Goal: Information Seeking & Learning: Compare options

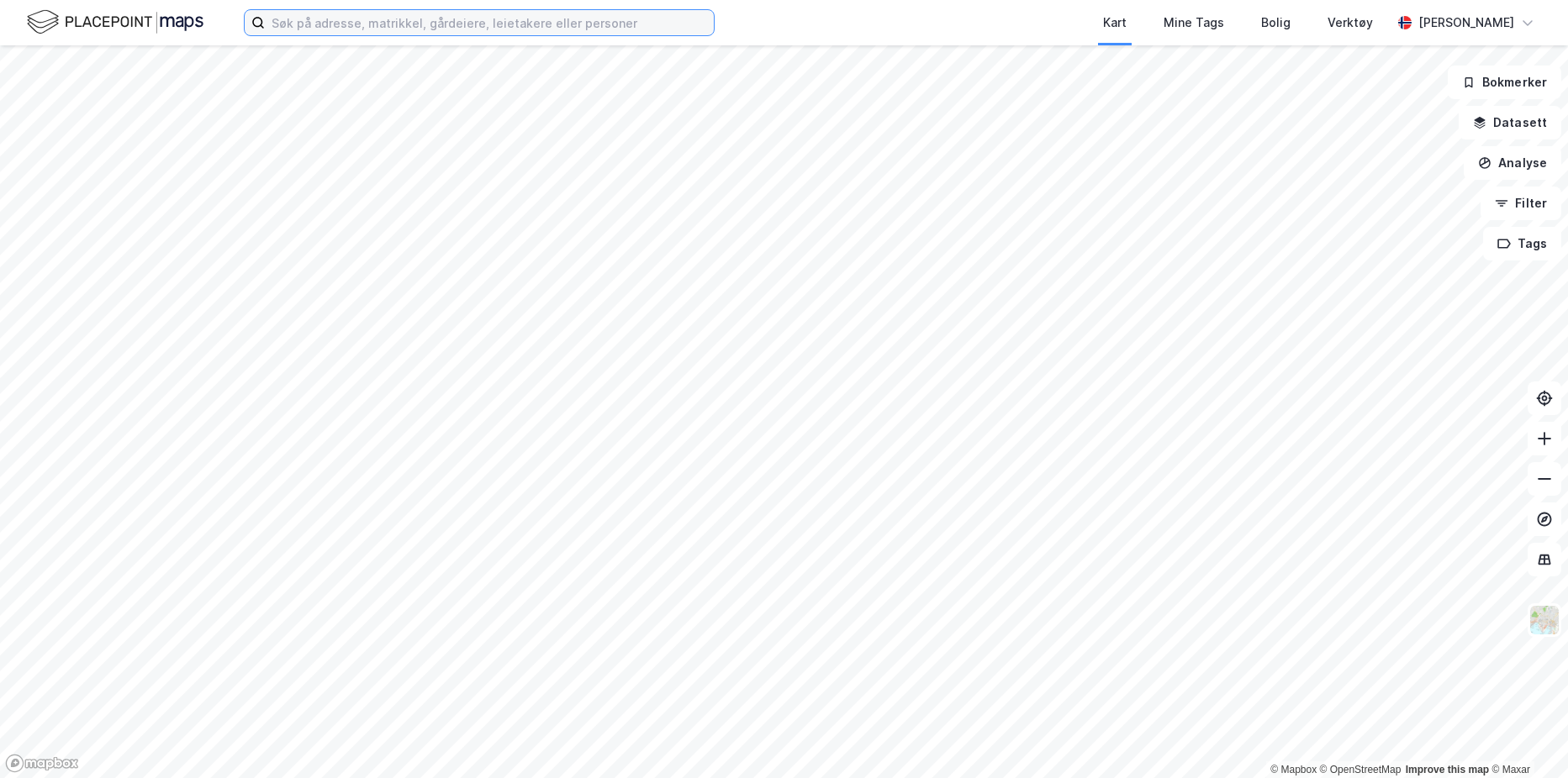
click at [464, 31] on input at bounding box center [489, 22] width 449 height 25
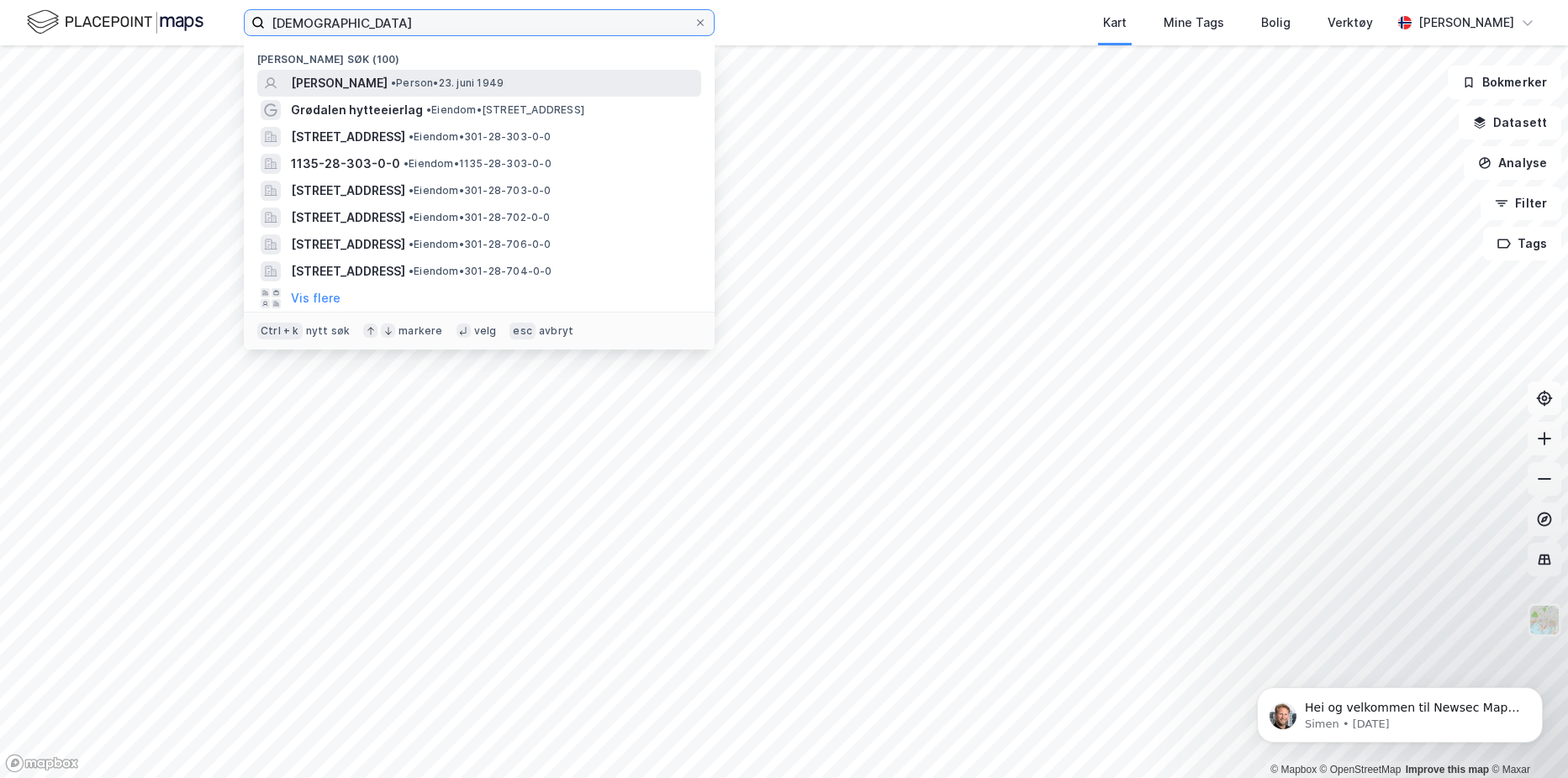
type input "[DEMOGRAPHIC_DATA]"
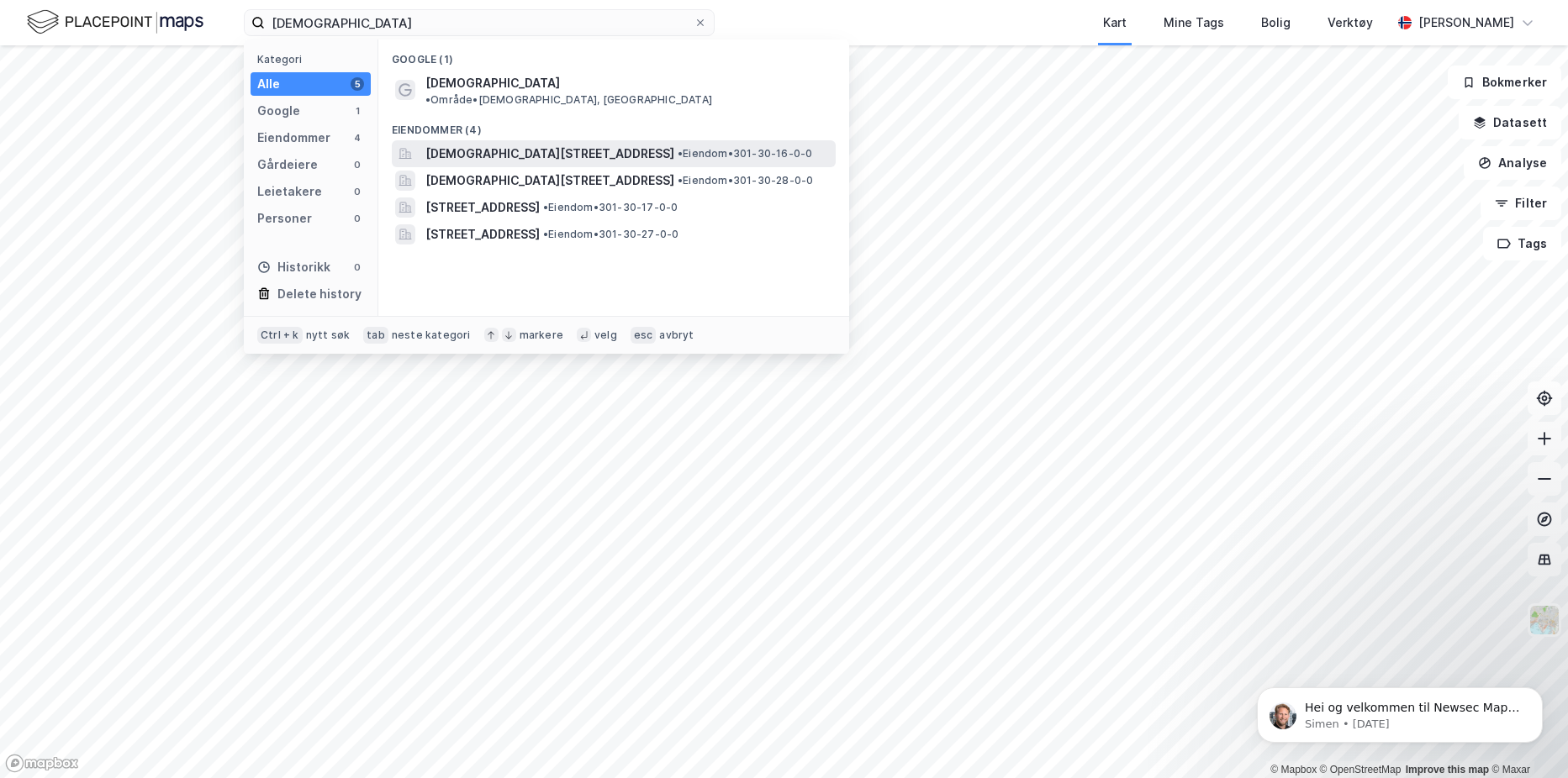
click at [586, 143] on span "[DEMOGRAPHIC_DATA][STREET_ADDRESS]" at bounding box center [550, 154] width 249 height 21
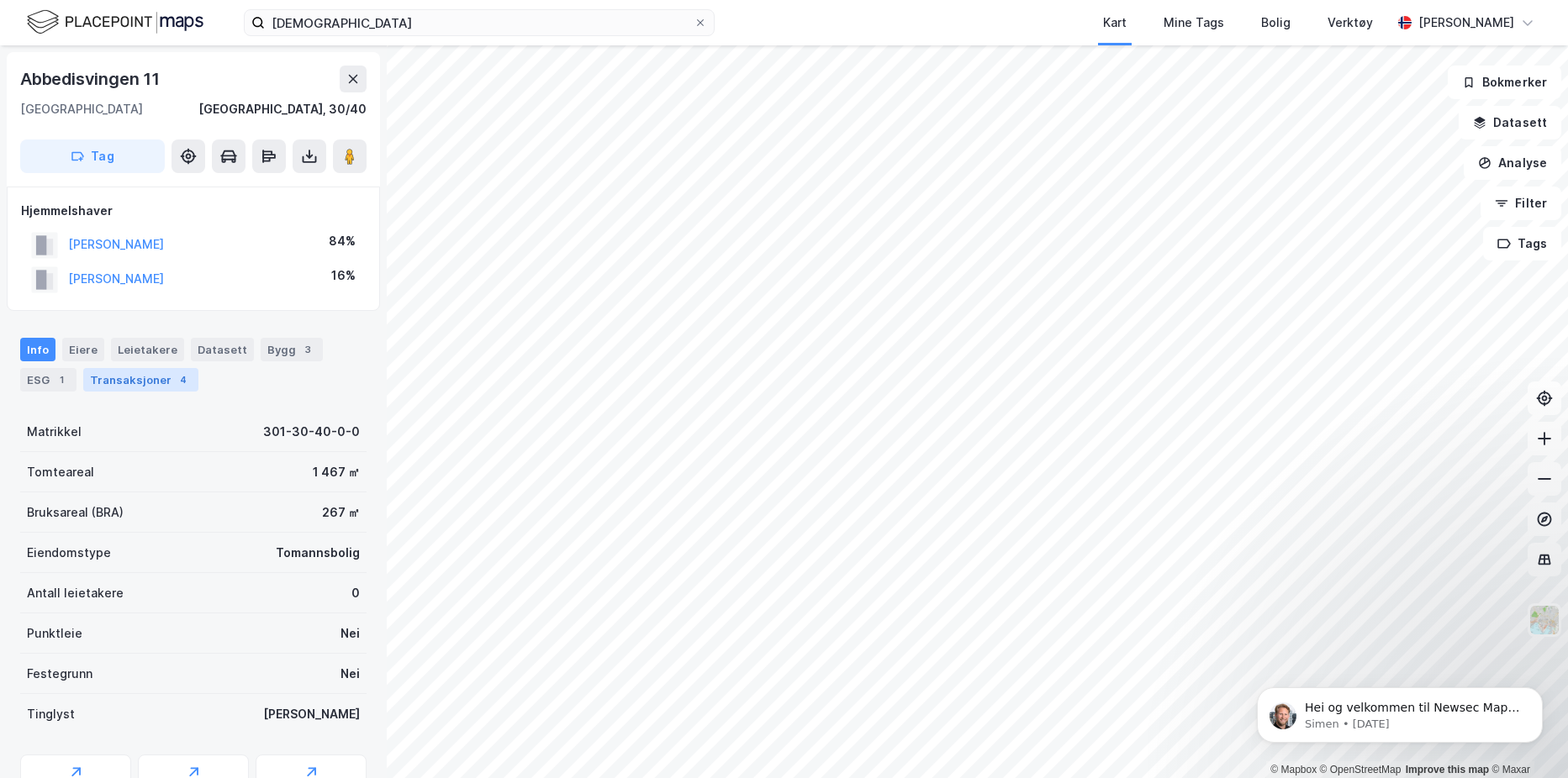
click at [164, 382] on div "Transaksjoner 4" at bounding box center [141, 380] width 115 height 23
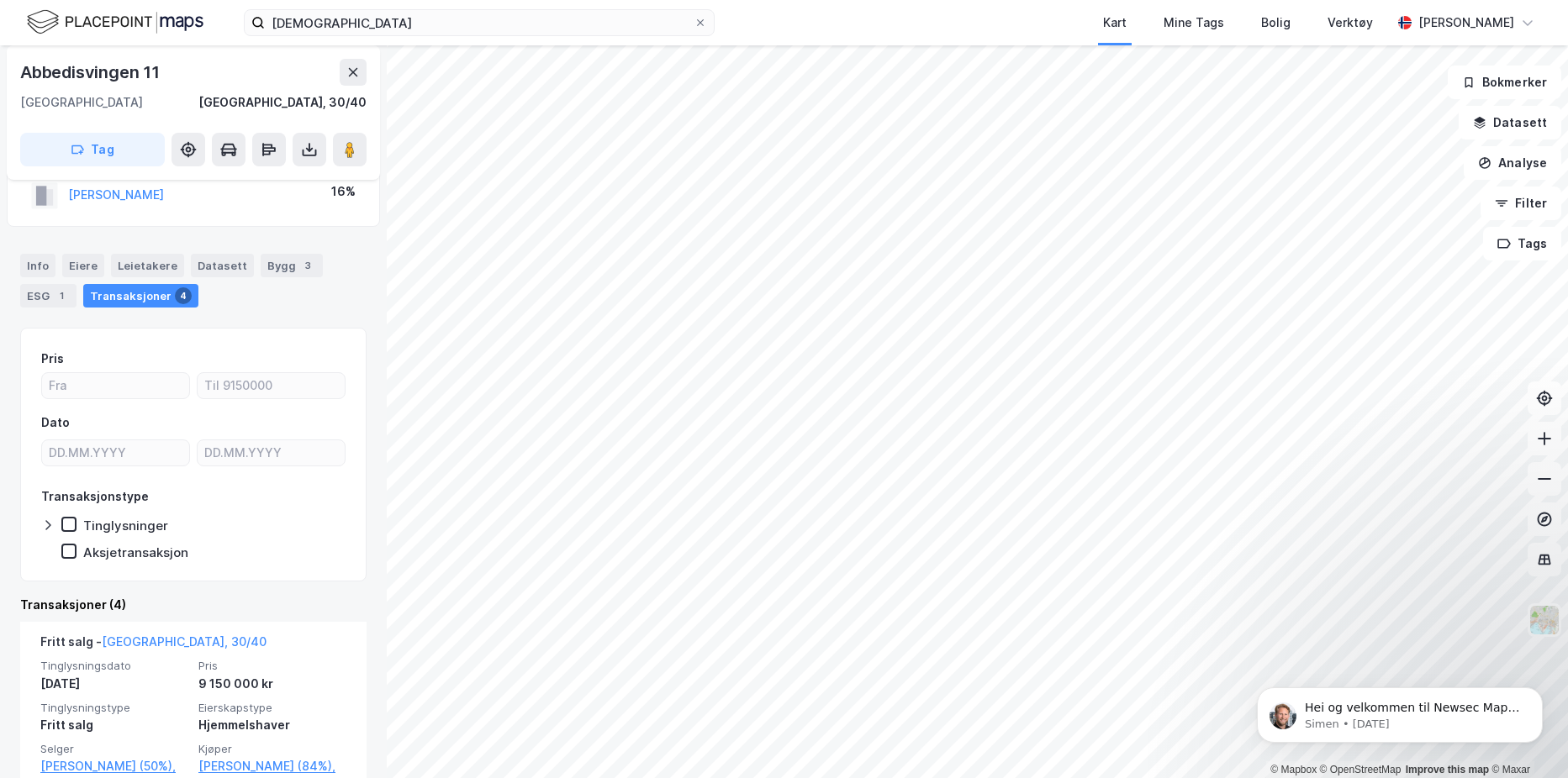
scroll to position [168, 0]
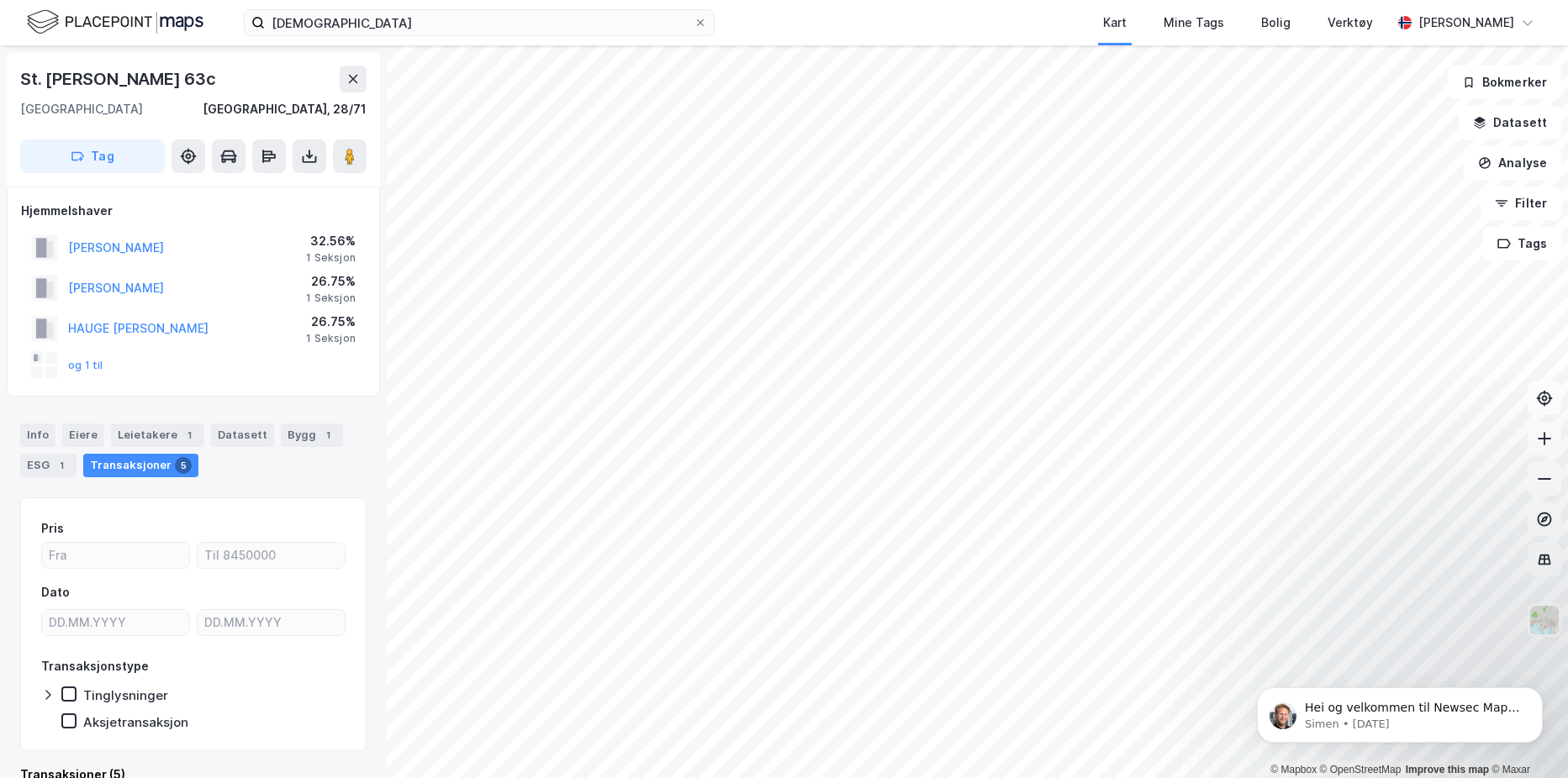
scroll to position [34, 0]
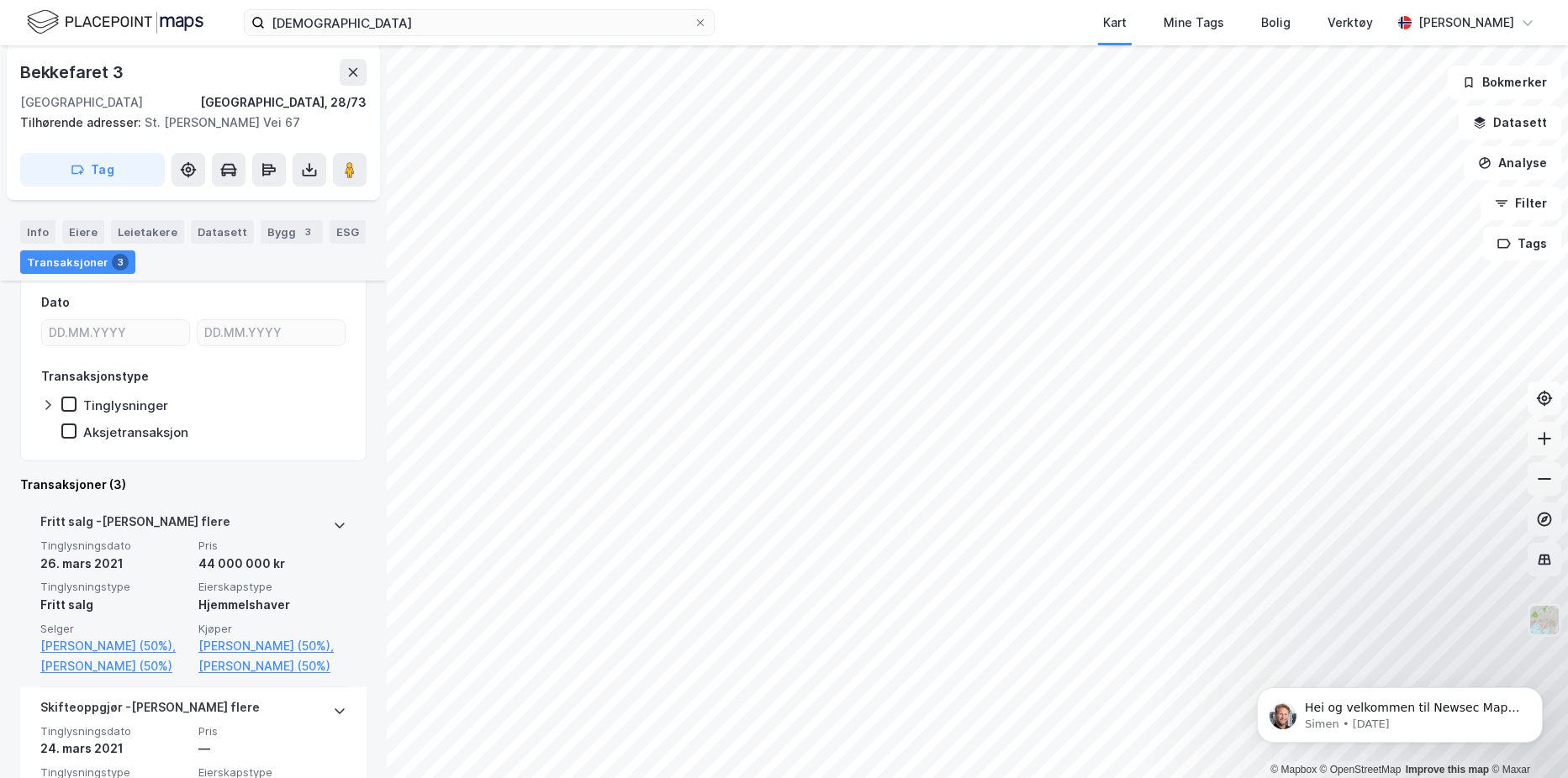
scroll to position [252, 0]
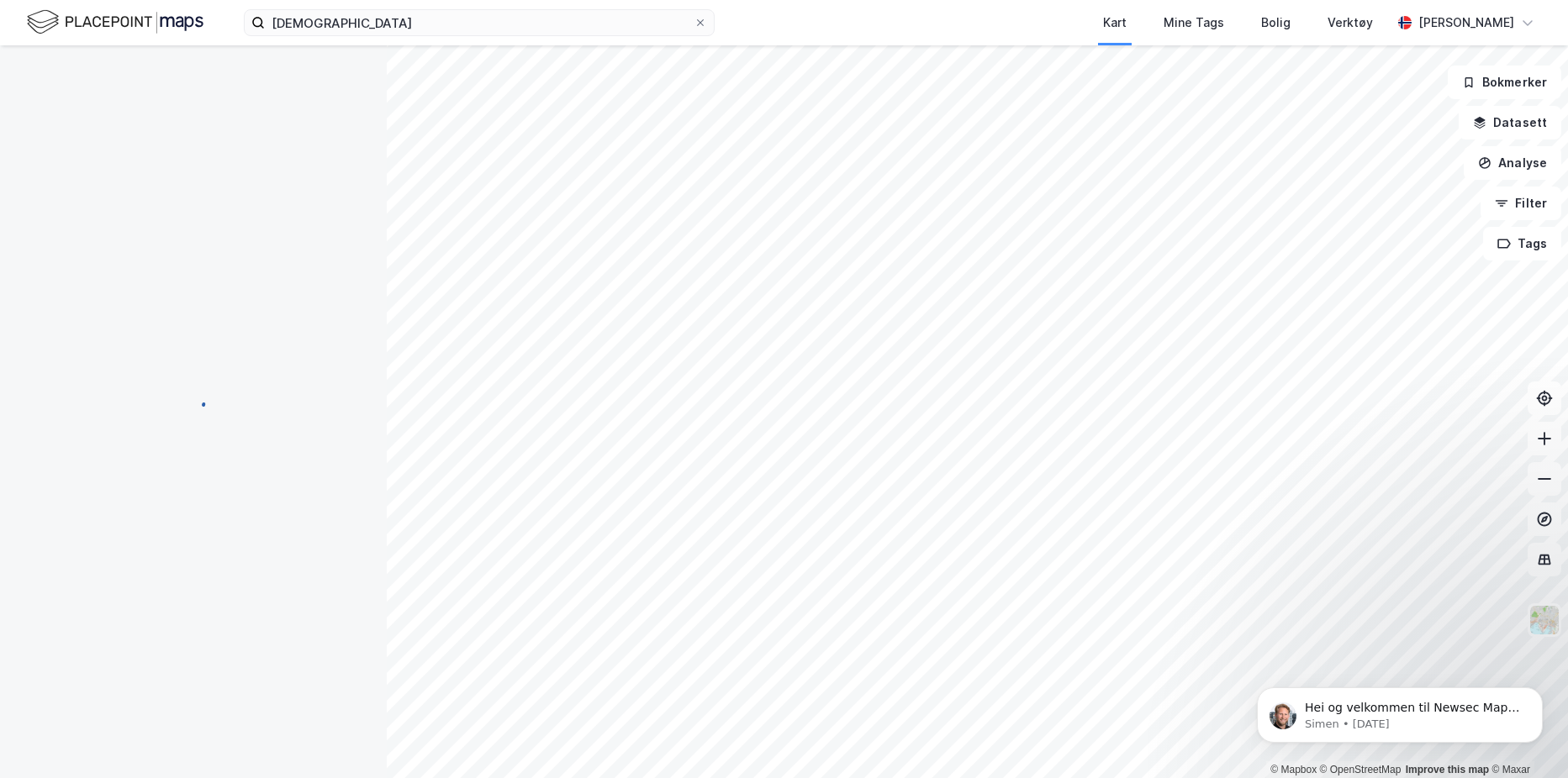
scroll to position [21, 0]
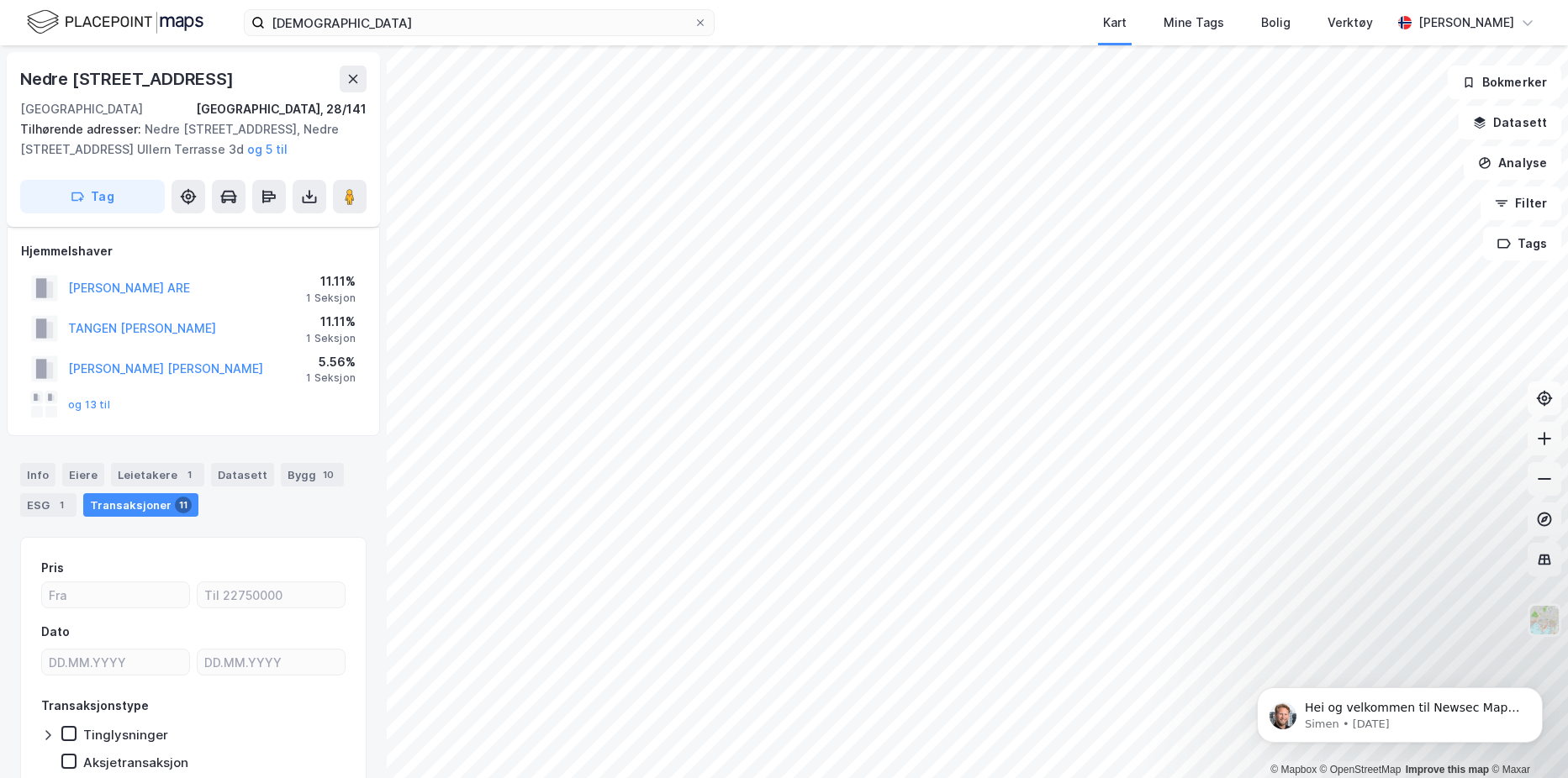
scroll to position [21, 0]
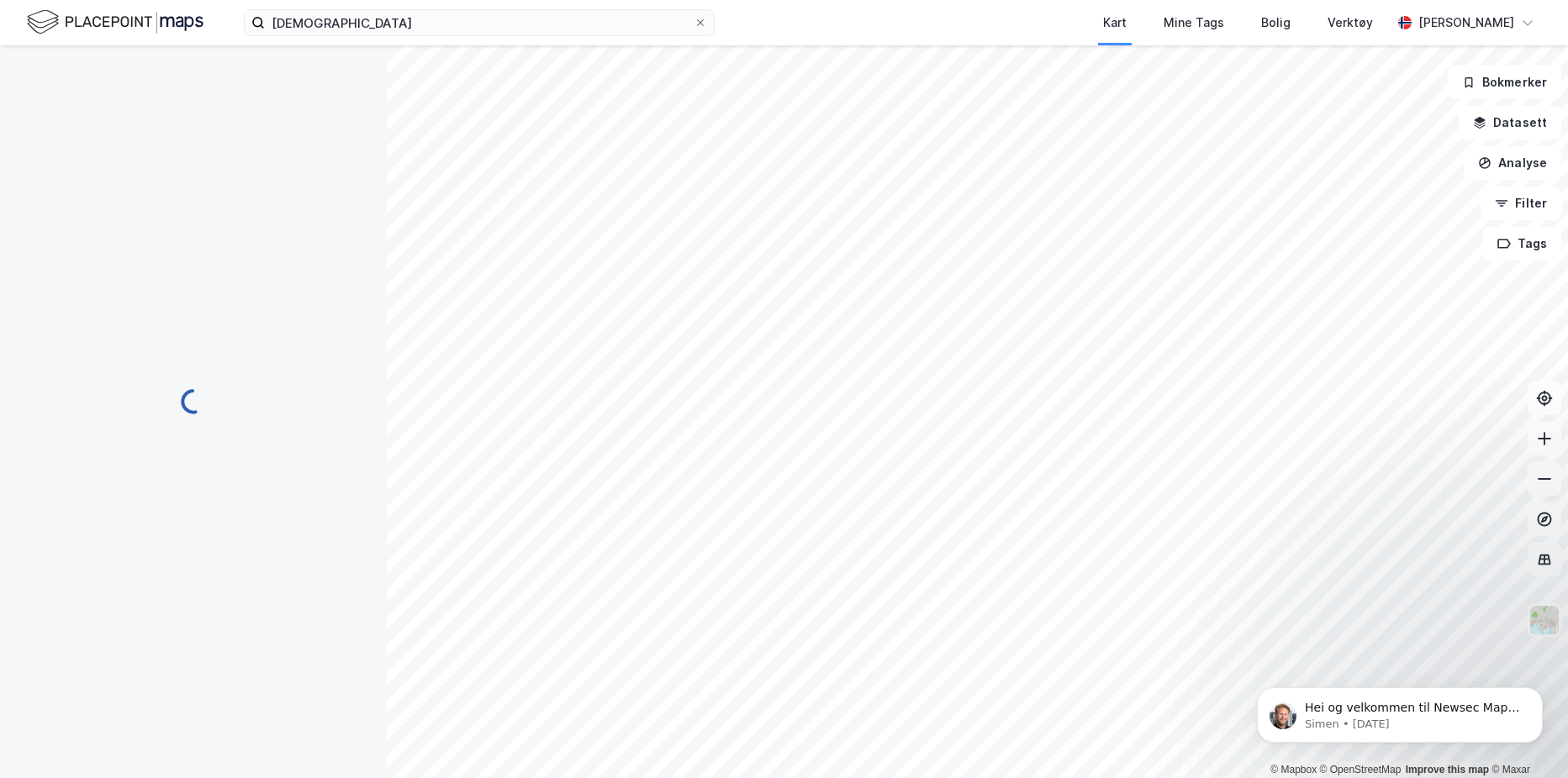
scroll to position [21, 0]
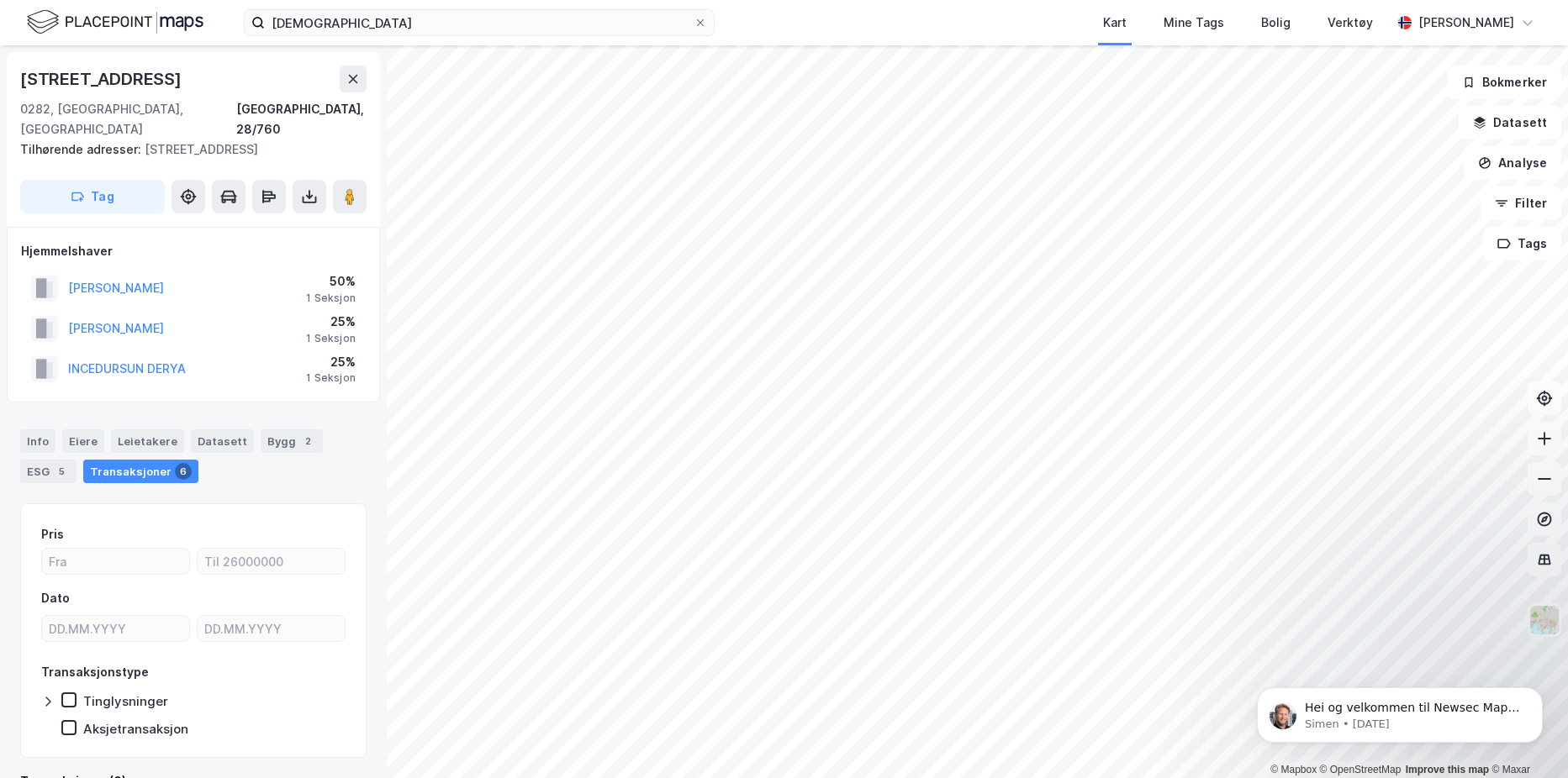
scroll to position [1, 0]
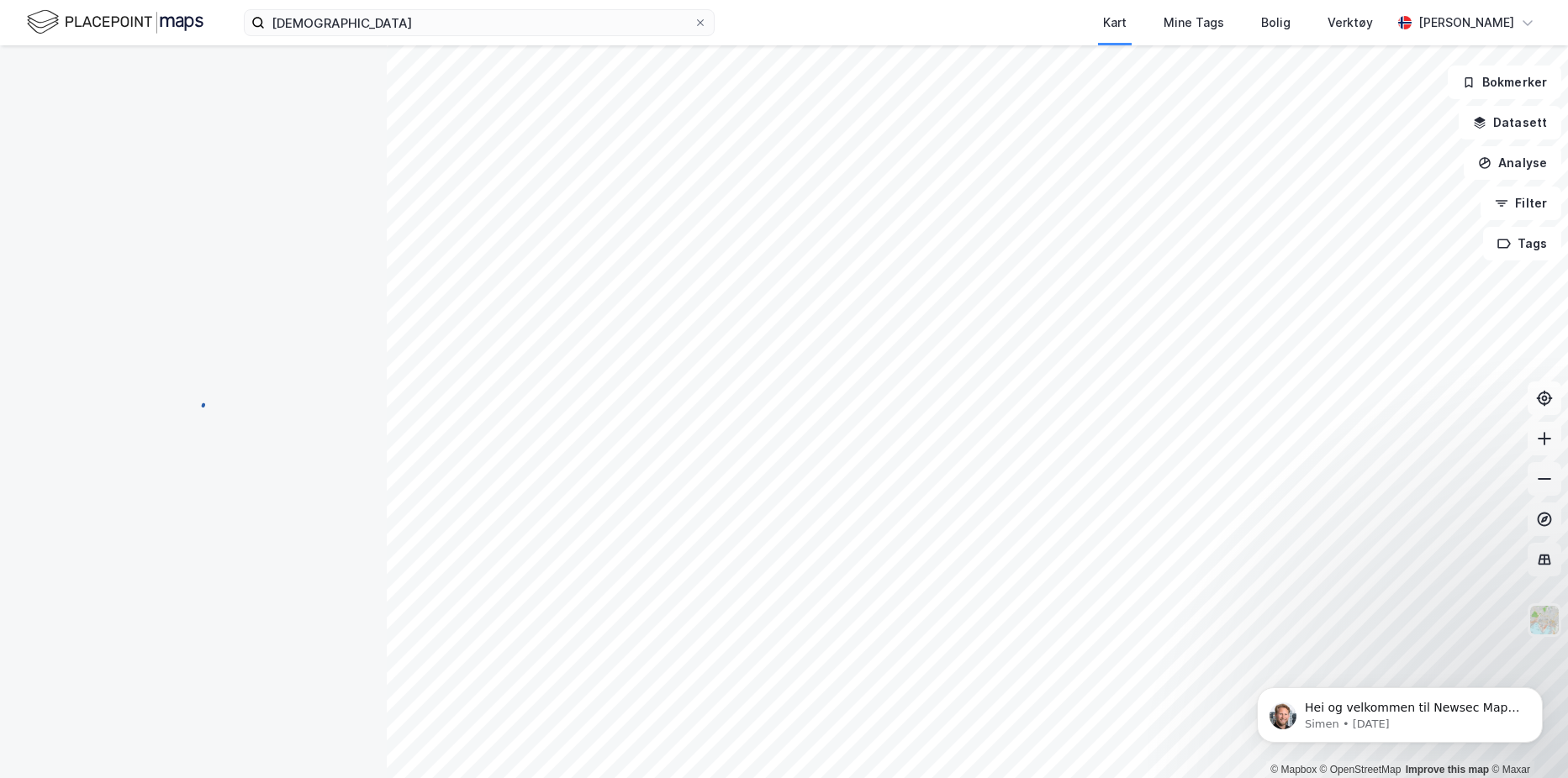
scroll to position [1, 0]
